Goal: Information Seeking & Learning: Learn about a topic

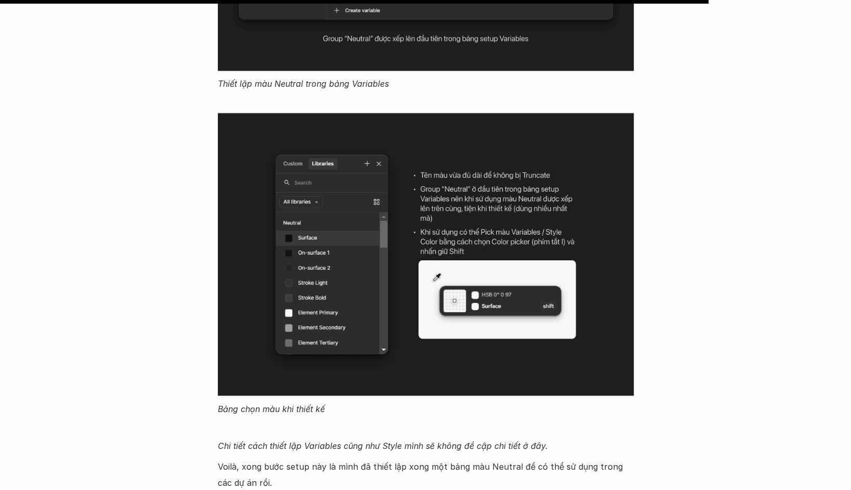
scroll to position [8807, 0]
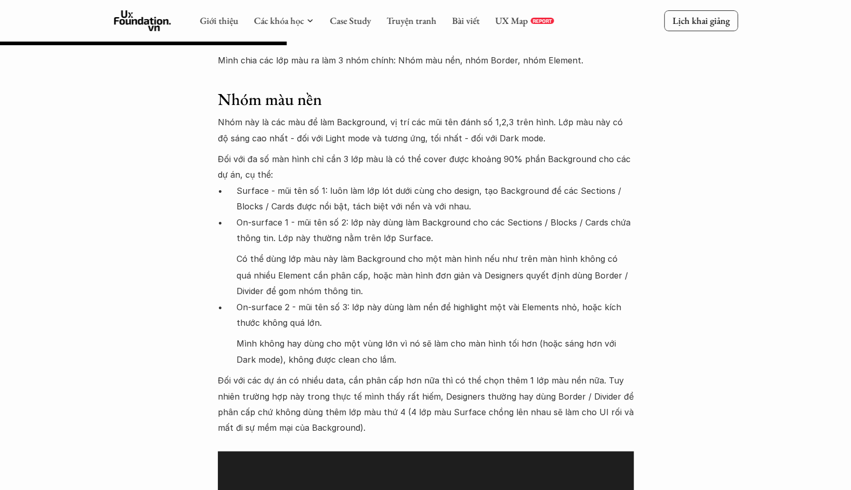
scroll to position [3565, 0]
